Goal: Task Accomplishment & Management: Use online tool/utility

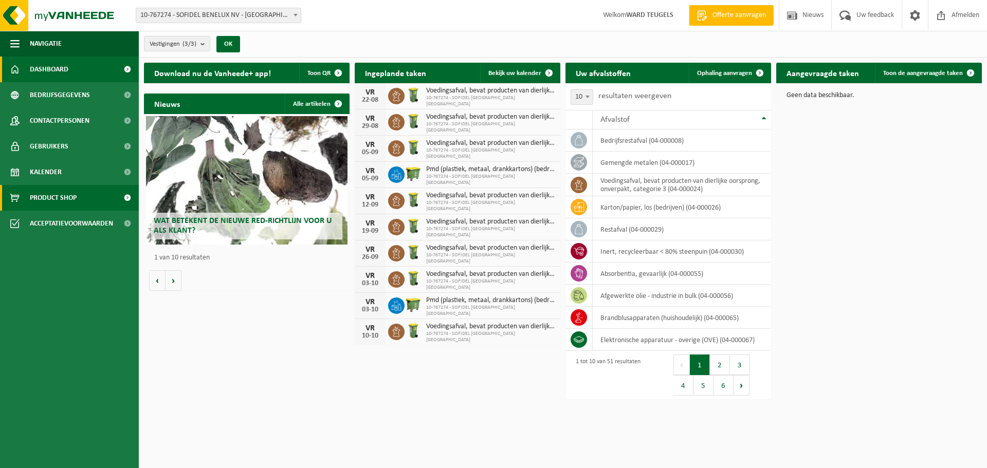
click at [67, 194] on span "Product Shop" at bounding box center [53, 198] width 47 height 26
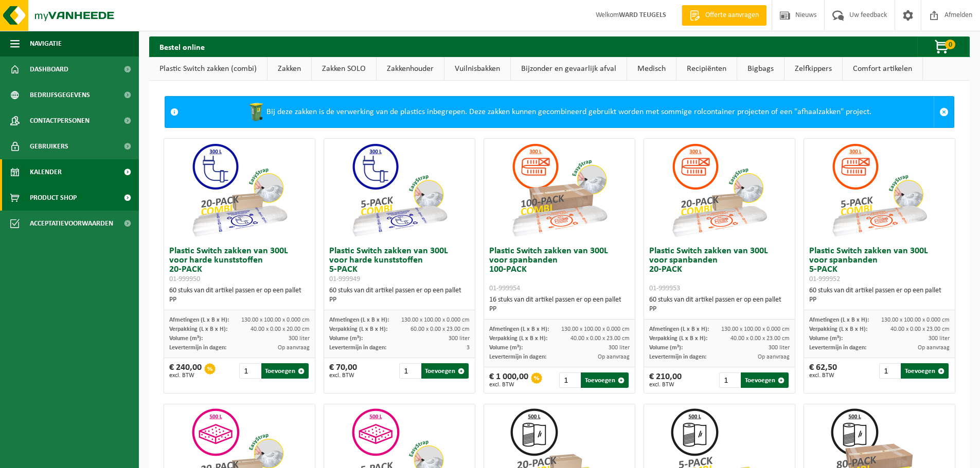
click at [55, 168] on span "Kalender" at bounding box center [46, 172] width 32 height 26
click at [58, 169] on span "Kalender" at bounding box center [46, 172] width 32 height 26
click at [47, 167] on span "Kalender" at bounding box center [46, 172] width 32 height 26
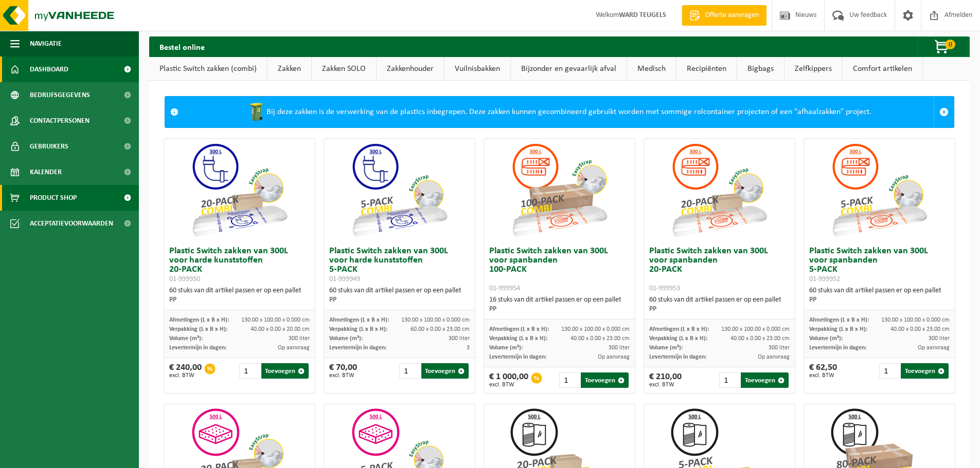
click at [56, 63] on span "Dashboard" at bounding box center [49, 70] width 39 height 26
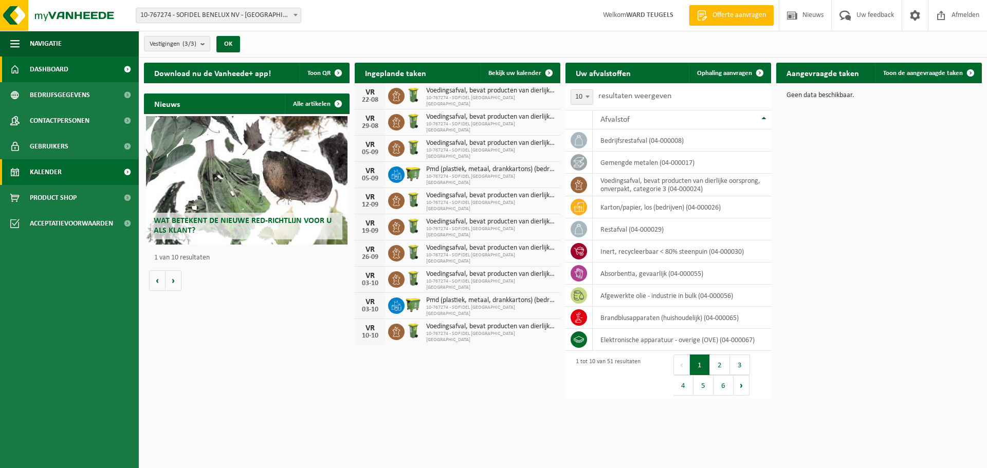
click at [61, 171] on span "Kalender" at bounding box center [46, 172] width 32 height 26
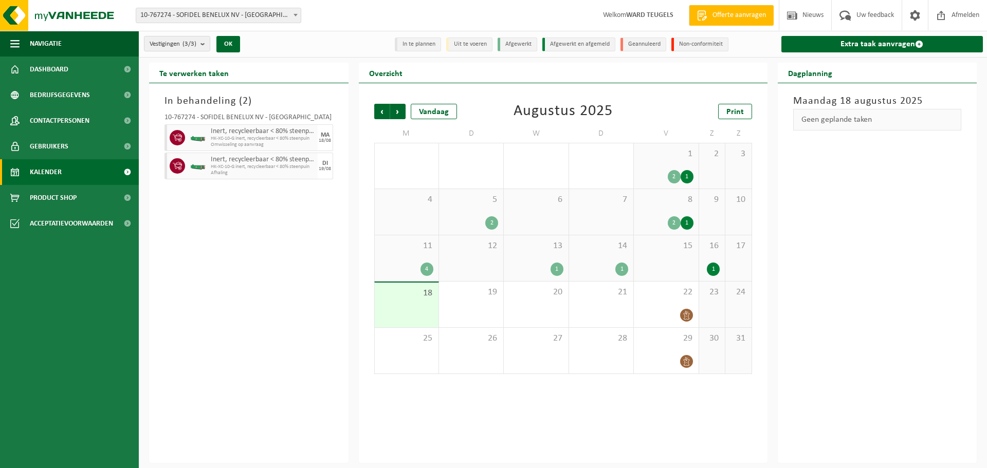
click at [616, 265] on div "1" at bounding box center [601, 269] width 54 height 13
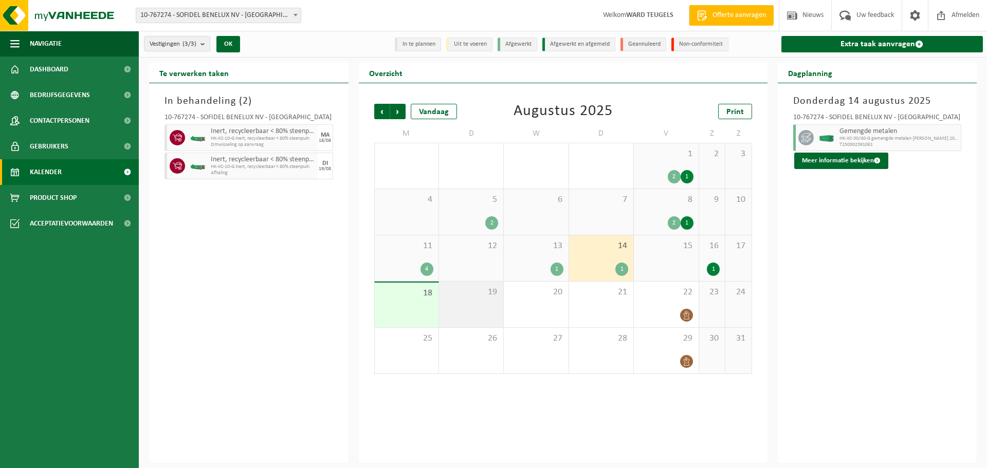
click at [481, 303] on div "19" at bounding box center [471, 305] width 64 height 46
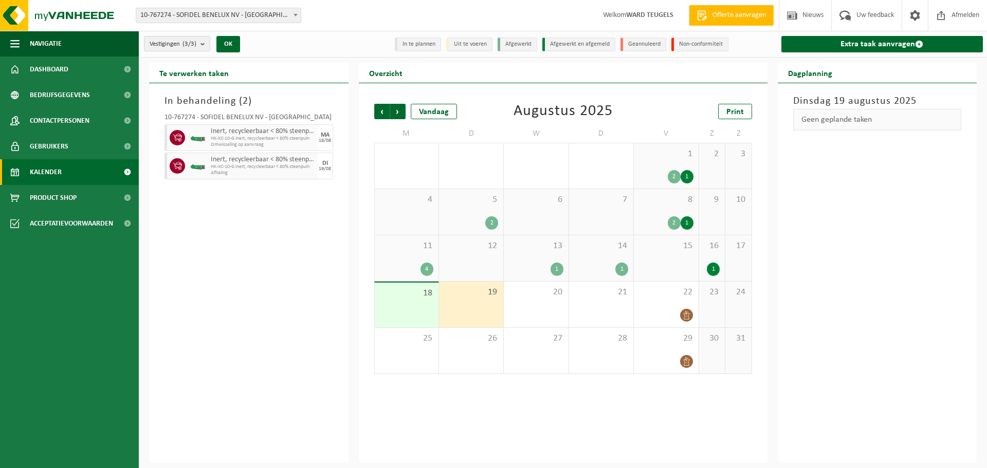
click at [867, 34] on div "Extra taak aanvragen" at bounding box center [881, 44] width 212 height 26
click at [859, 43] on link "Extra taak aanvragen" at bounding box center [883, 44] width 202 height 16
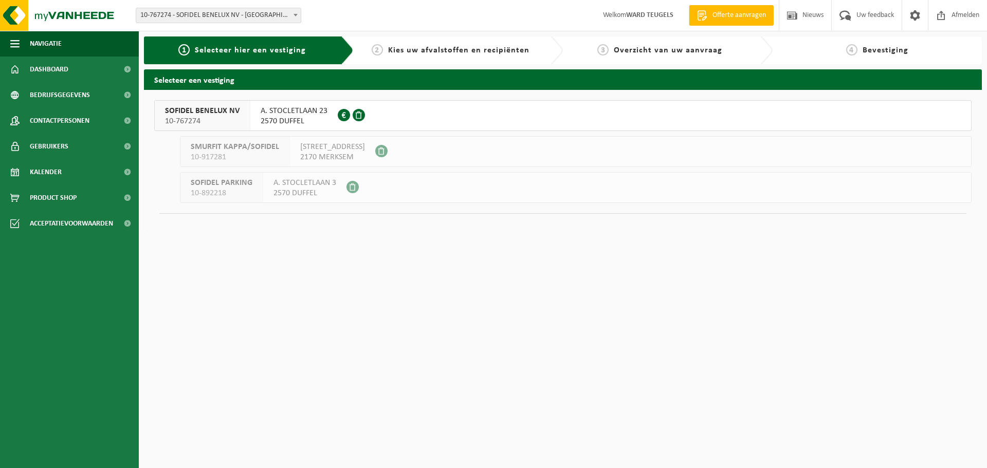
click at [176, 112] on span "SOFIDEL BENELUX NV" at bounding box center [202, 111] width 75 height 10
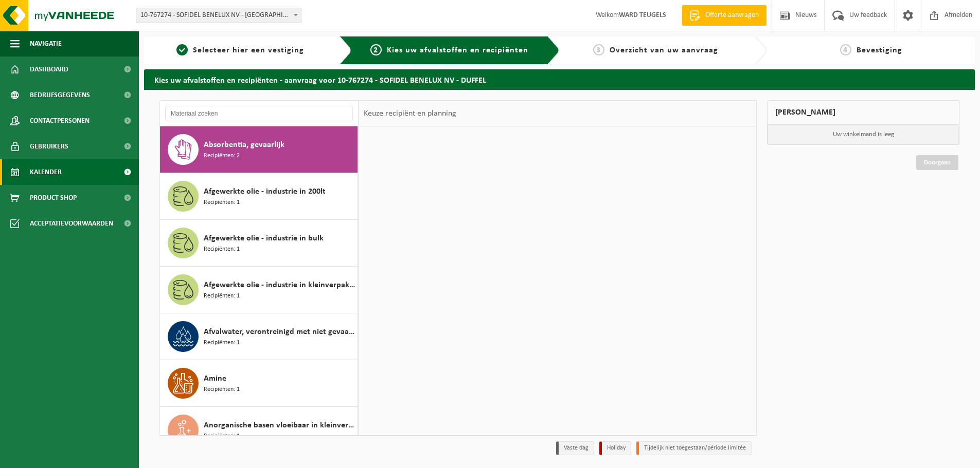
click at [42, 170] on span "Kalender" at bounding box center [46, 172] width 32 height 26
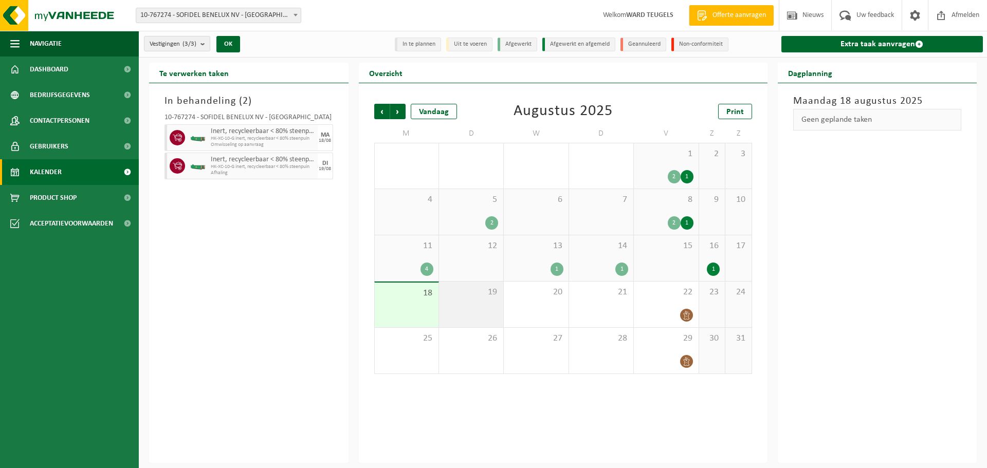
click at [469, 317] on div "19" at bounding box center [471, 305] width 64 height 46
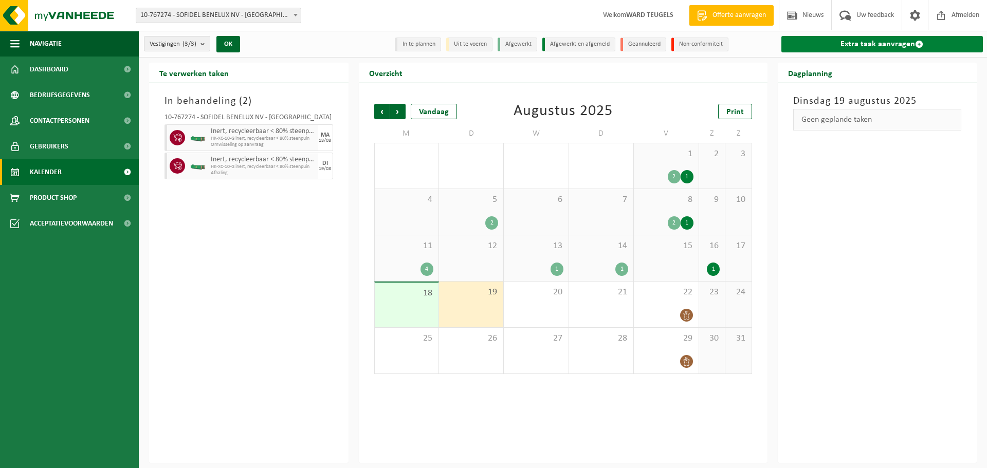
click at [864, 48] on link "Extra taak aanvragen" at bounding box center [883, 44] width 202 height 16
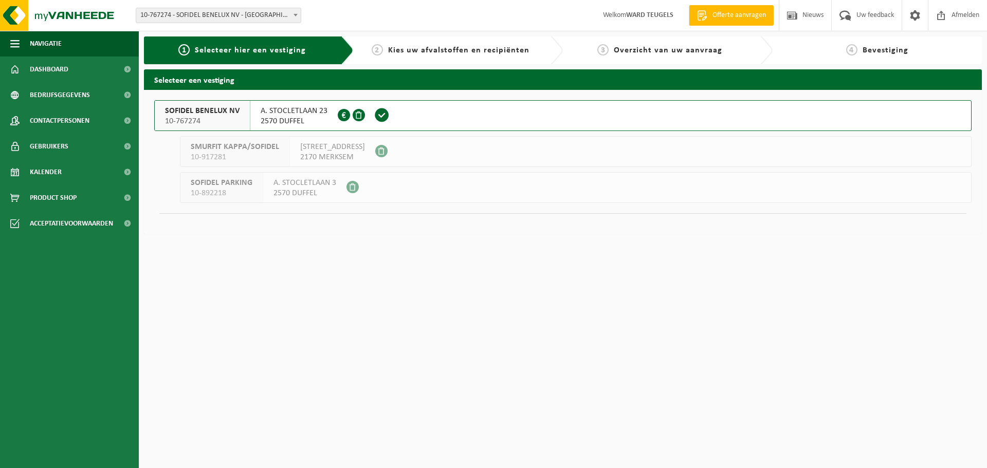
click at [203, 116] on span "SOFIDEL BENELUX NV" at bounding box center [202, 111] width 75 height 10
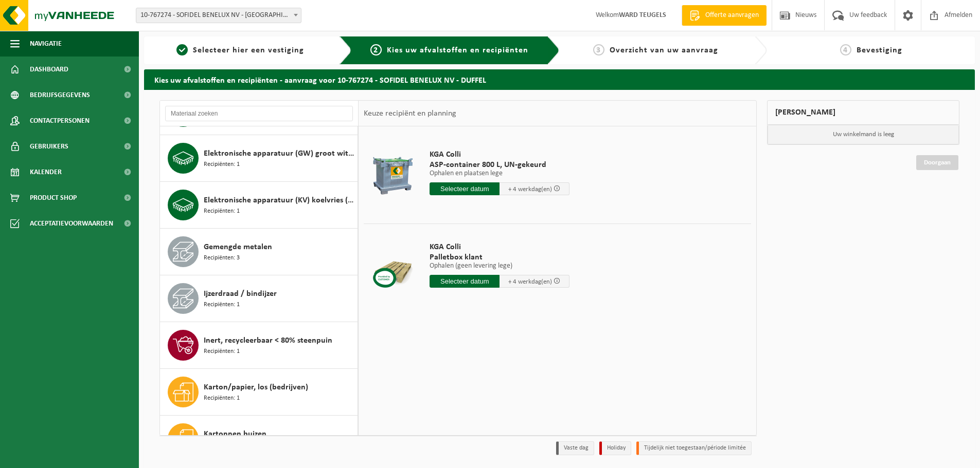
scroll to position [668, 0]
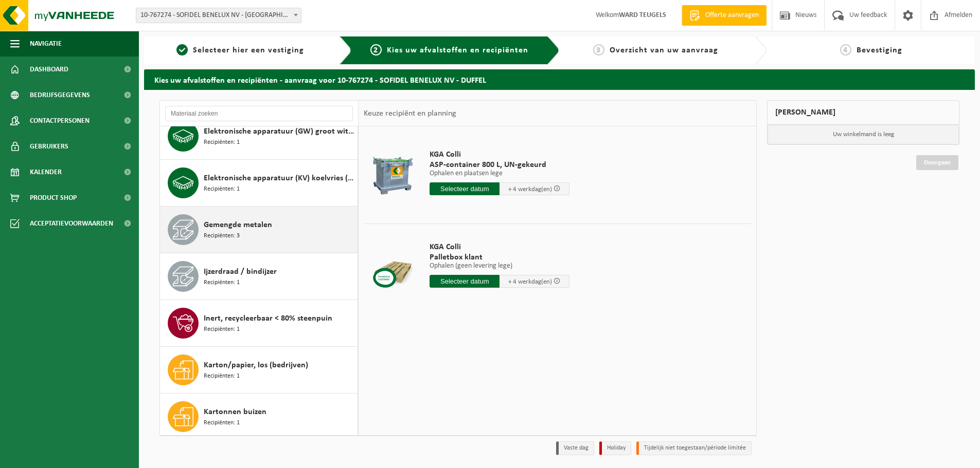
click at [253, 230] on span "Gemengde metalen" at bounding box center [238, 225] width 68 height 12
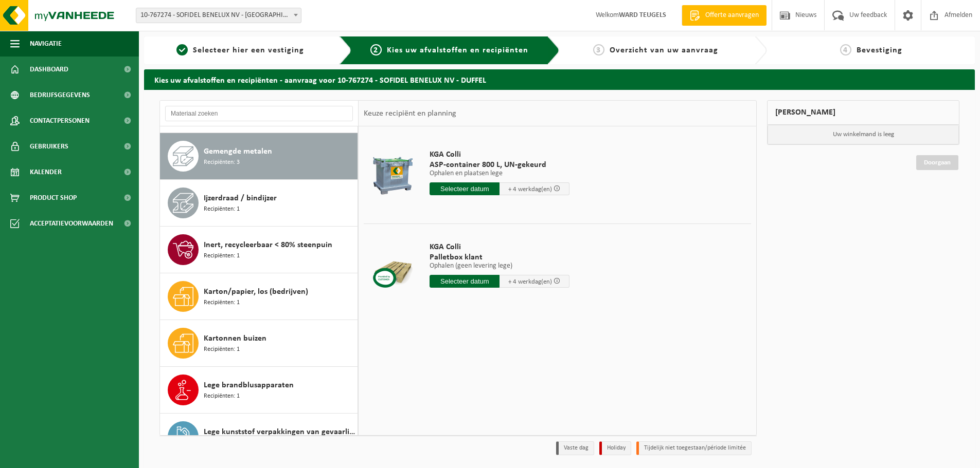
scroll to position [749, 0]
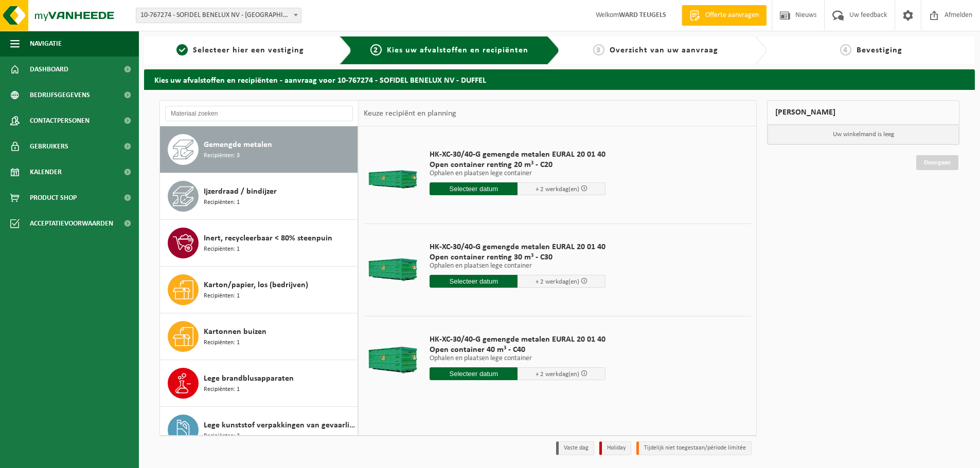
click at [466, 369] on input "text" at bounding box center [473, 374] width 88 height 13
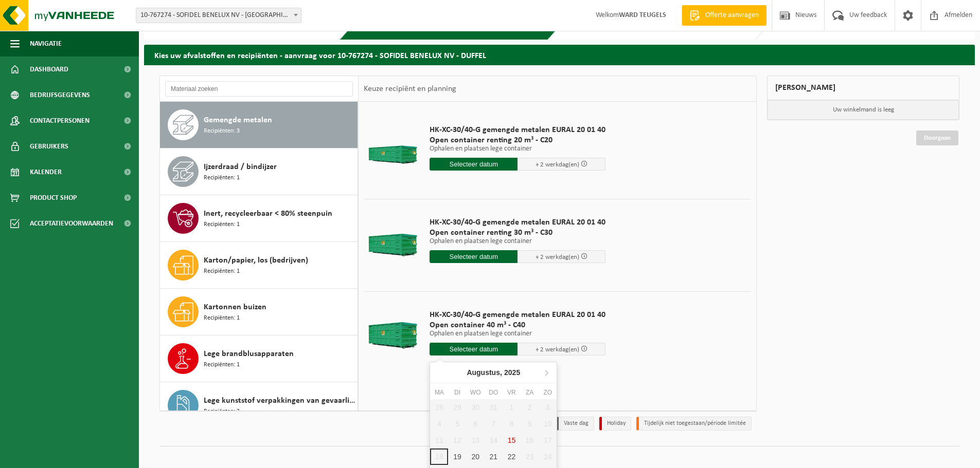
scroll to position [39, 0]
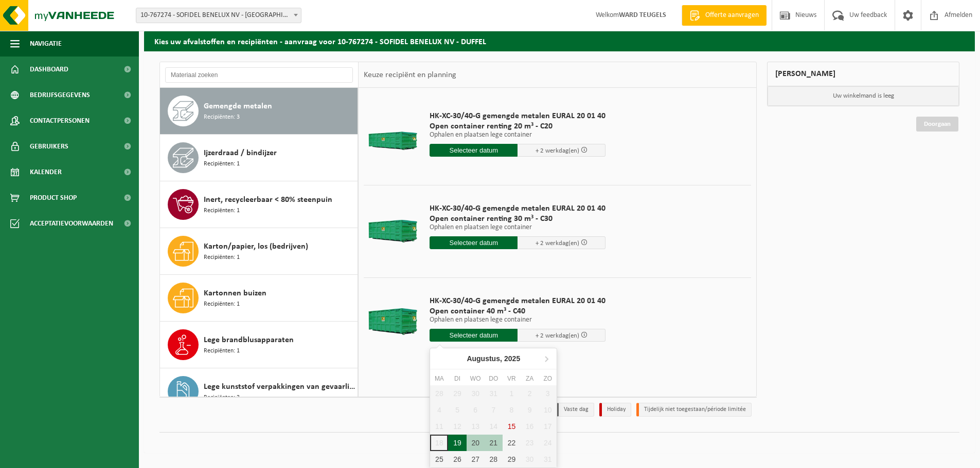
click at [459, 443] on div "19" at bounding box center [457, 443] width 18 height 16
type input "Van 2025-08-19"
type input "2025-08-19"
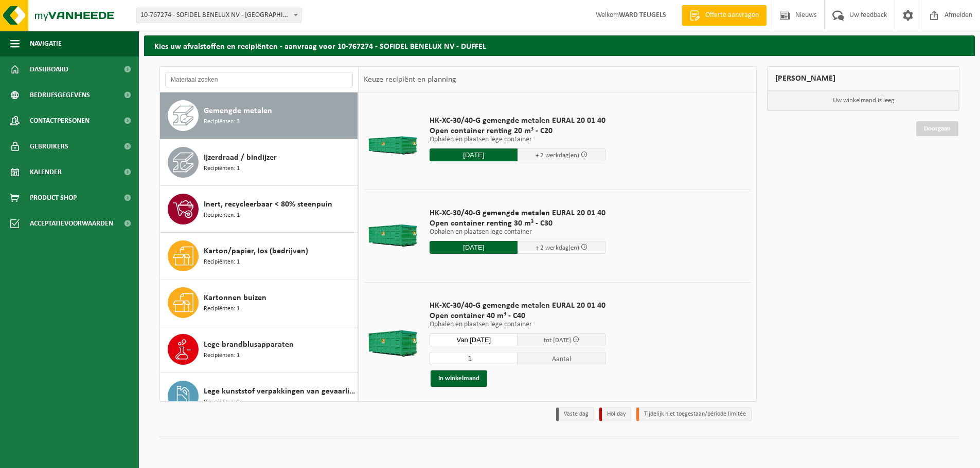
scroll to position [49, 0]
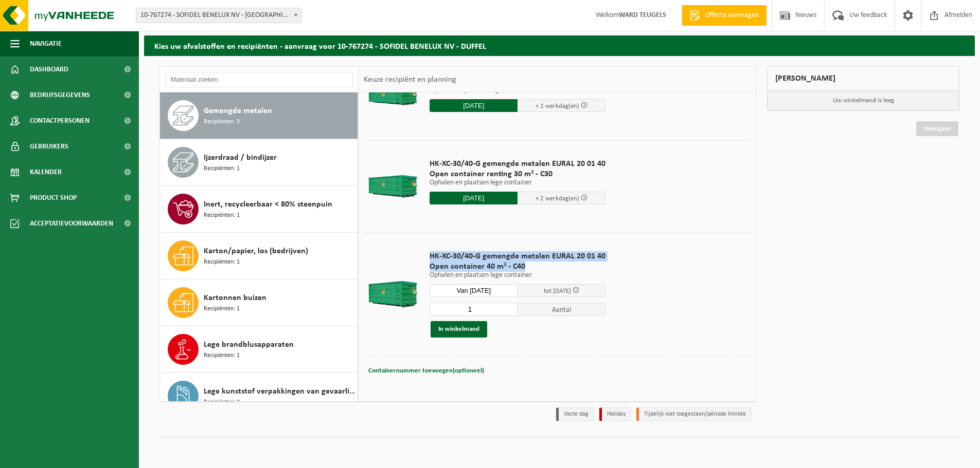
drag, startPoint x: 430, startPoint y: 254, endPoint x: 530, endPoint y: 267, distance: 101.2
click at [530, 267] on div "HK-XC-30/40-G gemengde metalen EURAL 20 01 40 Open container 40 m³ - C40 Ophale…" at bounding box center [517, 294] width 186 height 107
copy div "HK-XC-30/40-G gemengde metalen EURAL 20 01 40 Open container 40 m³ - C40"
click at [462, 333] on button "In winkelmand" at bounding box center [458, 329] width 57 height 16
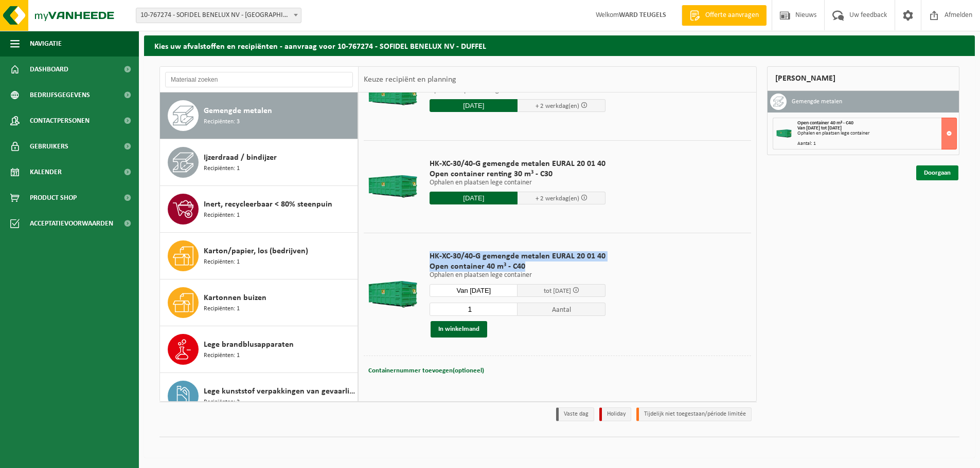
click at [934, 172] on link "Doorgaan" at bounding box center [937, 173] width 42 height 15
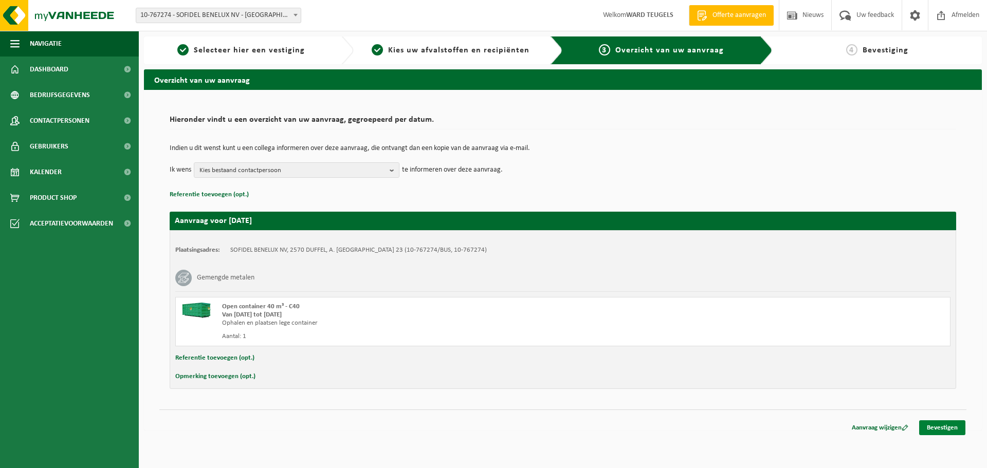
click at [945, 430] on link "Bevestigen" at bounding box center [942, 428] width 46 height 15
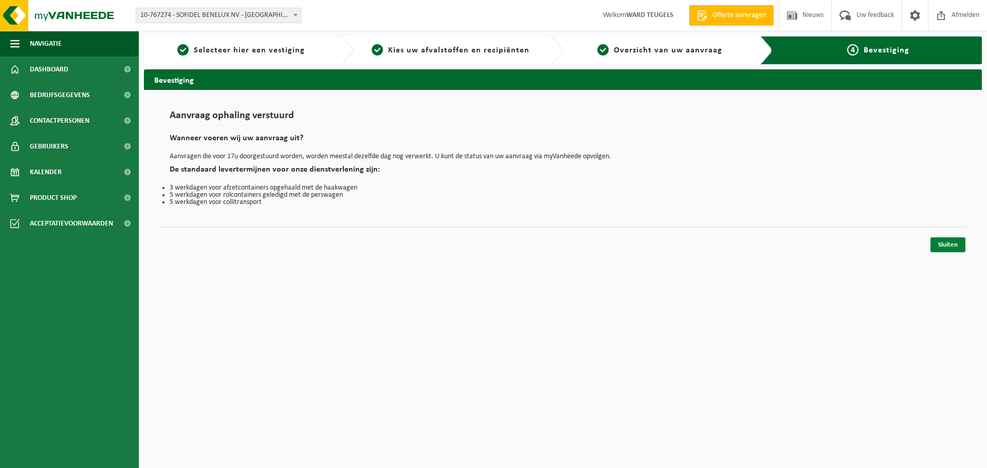
click at [943, 246] on link "Sluiten" at bounding box center [948, 245] width 35 height 15
